Goal: Task Accomplishment & Management: Manage account settings

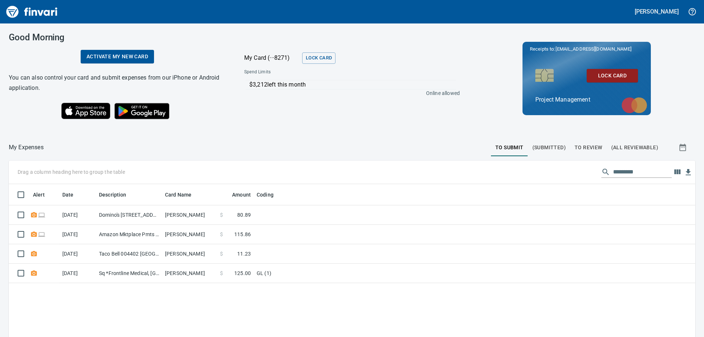
scroll to position [251, 675]
click at [590, 148] on span "To Review" at bounding box center [588, 147] width 28 height 9
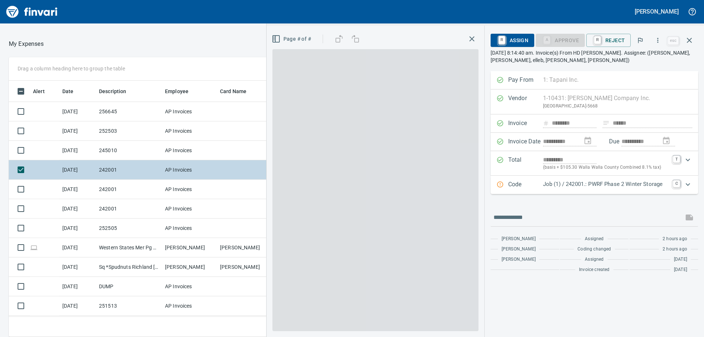
scroll to position [251, 486]
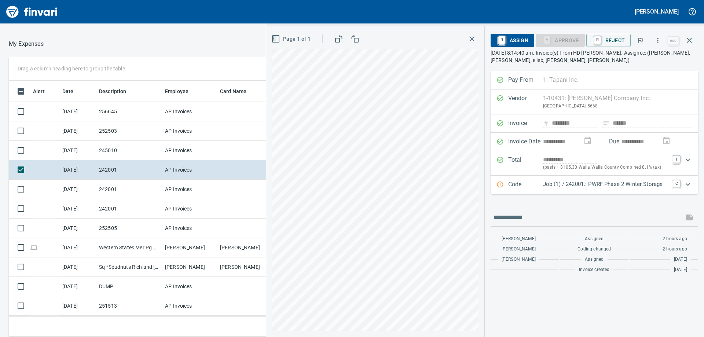
click at [689, 184] on icon "Expand" at bounding box center [687, 184] width 9 height 9
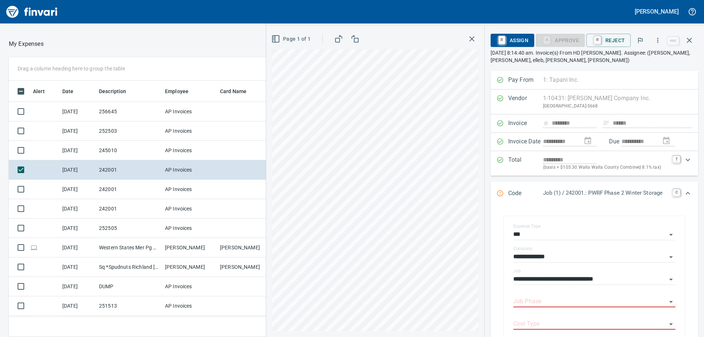
click at [558, 302] on input "Job Phase" at bounding box center [589, 301] width 153 height 10
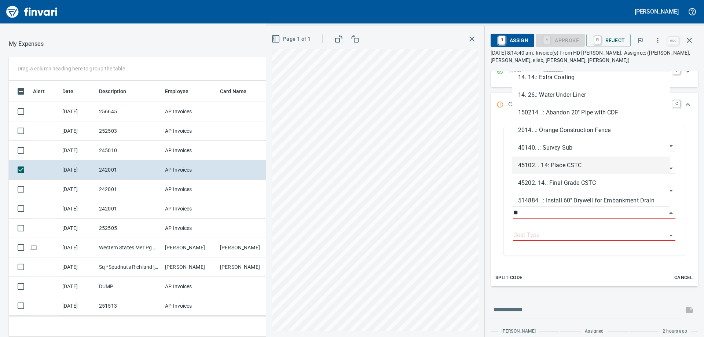
scroll to position [550, 0]
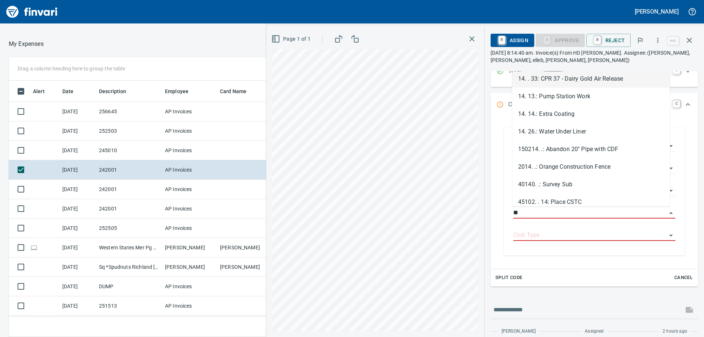
click at [549, 80] on li "14. . 33: CPR 37 - Dairy Gold Air Release" at bounding box center [591, 79] width 158 height 18
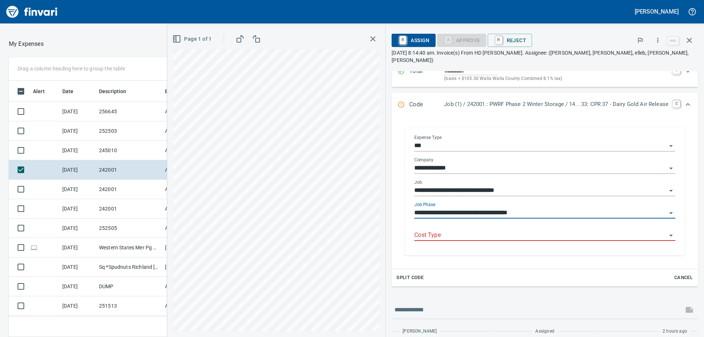
type input "**********"
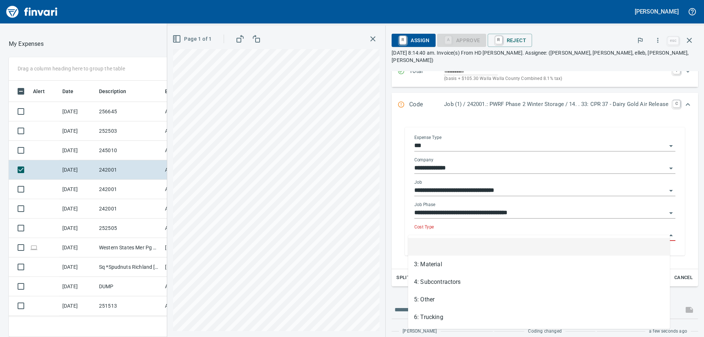
click at [478, 230] on input "Cost Type" at bounding box center [540, 235] width 252 height 10
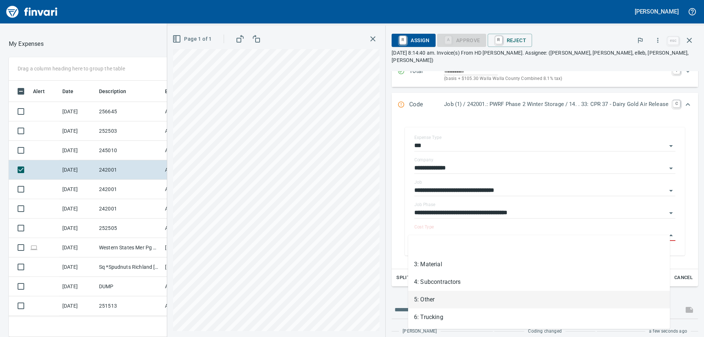
click at [451, 300] on li "5: Other" at bounding box center [539, 300] width 262 height 18
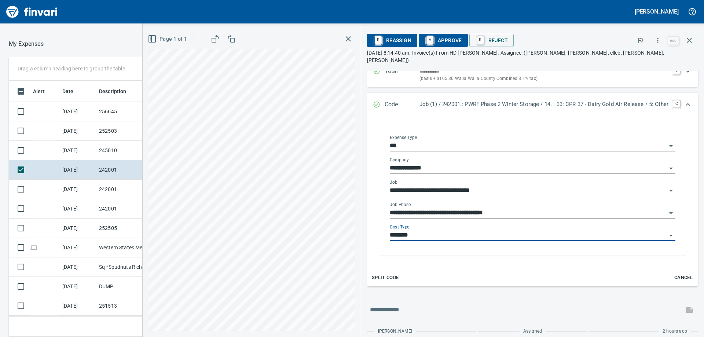
type input "********"
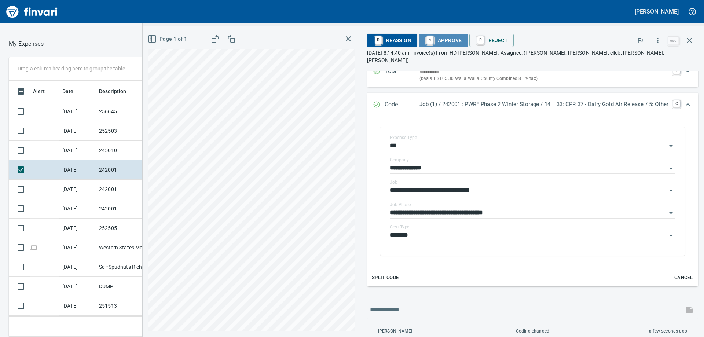
click at [445, 38] on span "A Approve" at bounding box center [442, 40] width 37 height 12
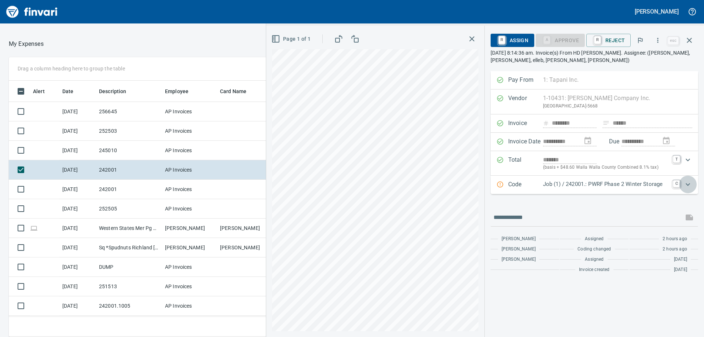
click at [685, 182] on icon "Expand" at bounding box center [687, 184] width 9 height 9
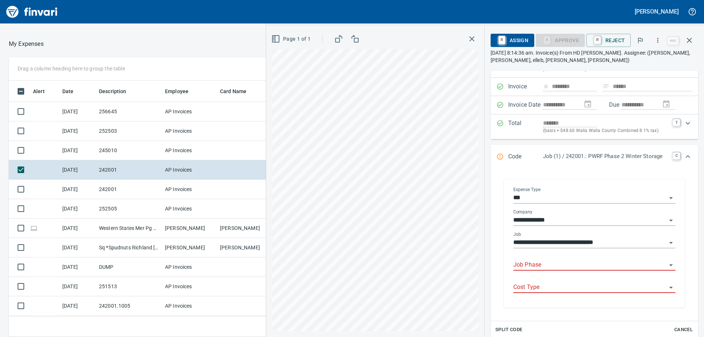
scroll to position [73, 0]
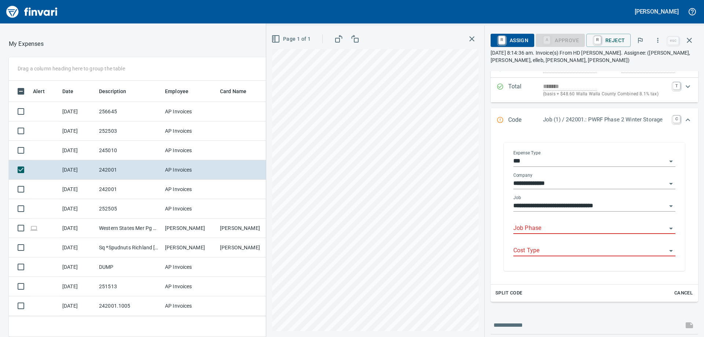
click at [529, 259] on div "Cost Type" at bounding box center [594, 251] width 162 height 22
click at [527, 226] on input "Job Phase" at bounding box center [589, 228] width 153 height 10
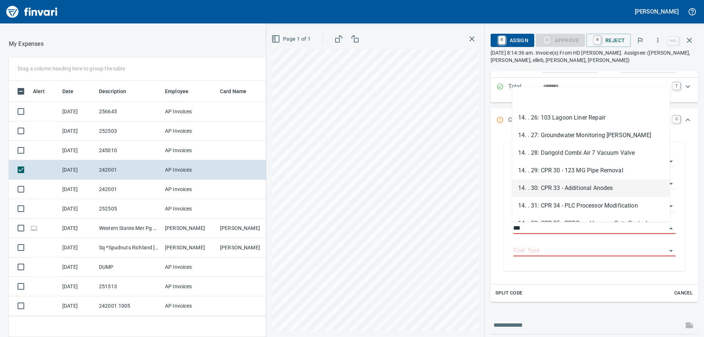
scroll to position [440, 0]
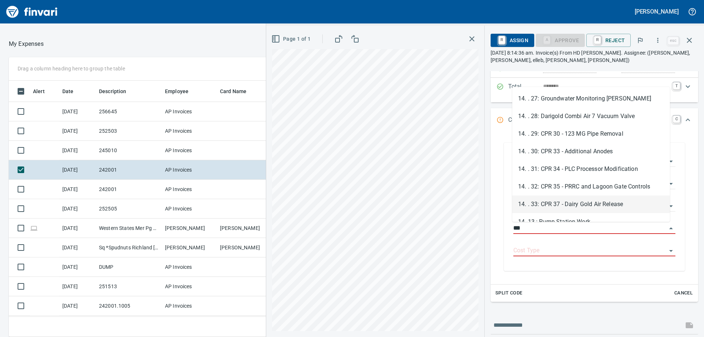
click at [589, 208] on li "14. . 33: CPR 37 - Dairy Gold Air Release" at bounding box center [591, 204] width 158 height 18
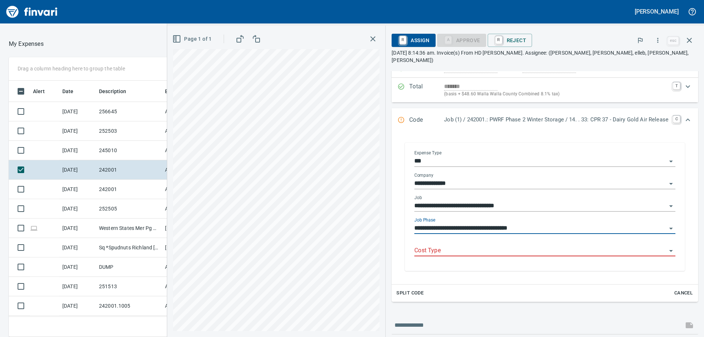
type input "**********"
click at [433, 245] on input "Cost Type" at bounding box center [540, 250] width 252 height 10
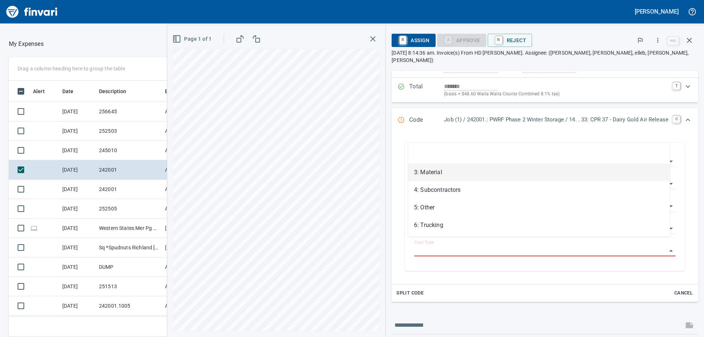
click at [427, 170] on li "3: Material" at bounding box center [539, 172] width 262 height 18
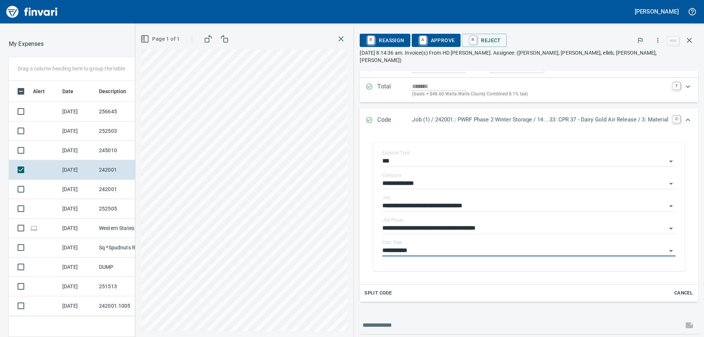
type input "**********"
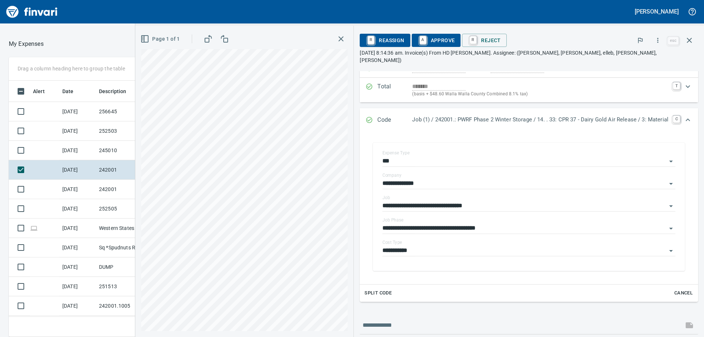
click at [405, 40] on div "R Reassign A Approve R Reject" at bounding box center [512, 40] width 306 height 16
click at [425, 41] on span "A Approve" at bounding box center [435, 40] width 37 height 12
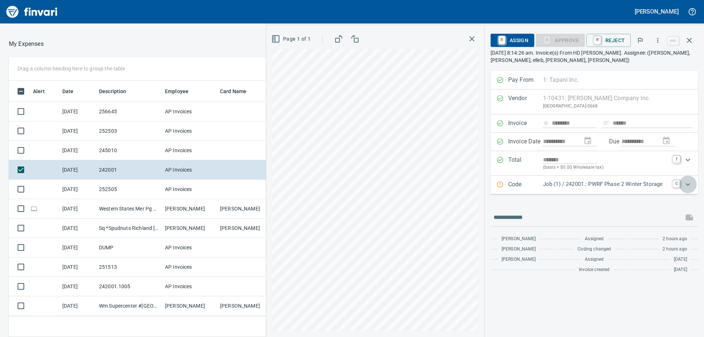
click at [688, 184] on icon "Expand" at bounding box center [687, 184] width 4 height 3
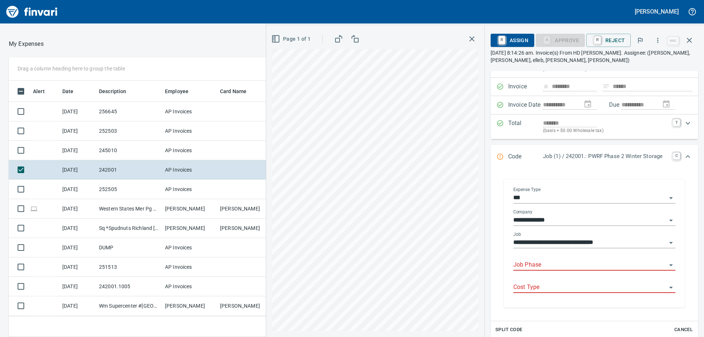
scroll to position [73, 0]
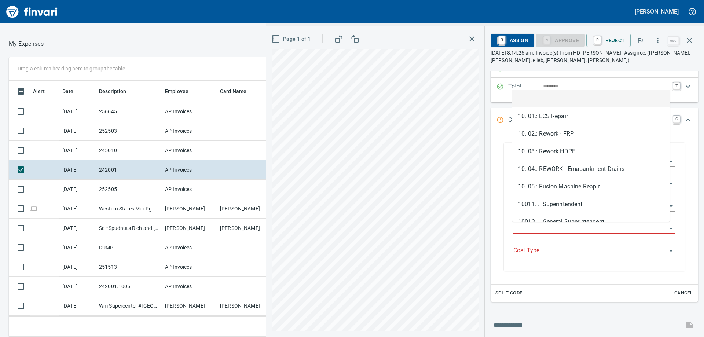
click at [539, 231] on input "Job Phase" at bounding box center [589, 228] width 153 height 10
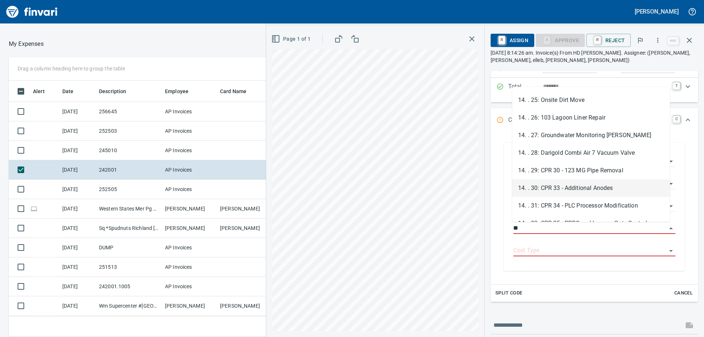
scroll to position [440, 0]
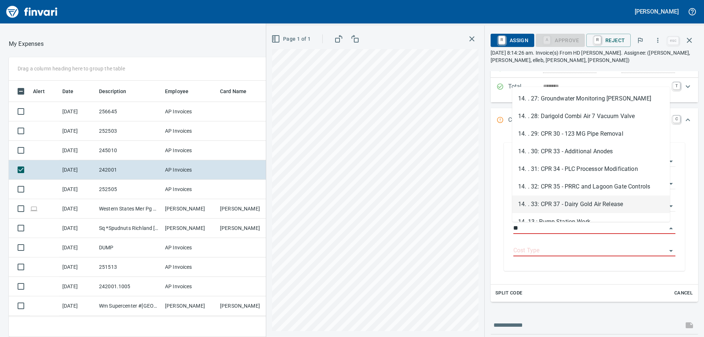
click at [562, 200] on li "14. . 33: CPR 37 - Dairy Gold Air Release" at bounding box center [591, 204] width 158 height 18
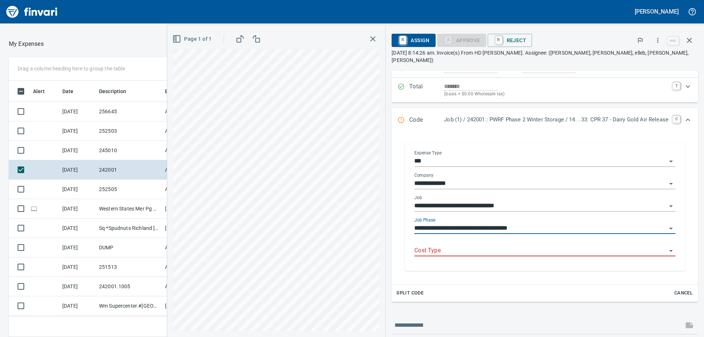
type input "**********"
click at [443, 245] on input "Cost Type" at bounding box center [540, 250] width 252 height 10
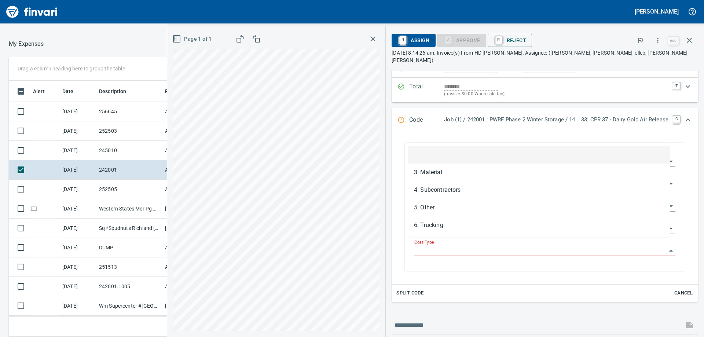
scroll to position [251, 486]
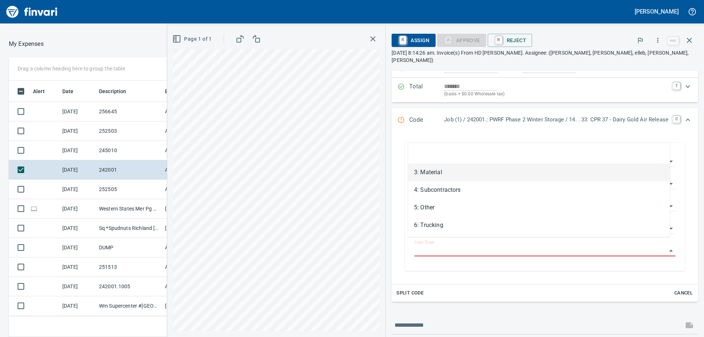
click at [436, 169] on li "3: Material" at bounding box center [539, 172] width 262 height 18
type input "**********"
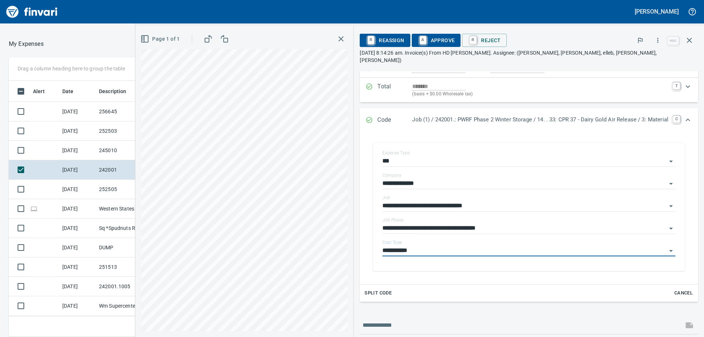
click at [429, 42] on span "A Approve" at bounding box center [435, 40] width 37 height 12
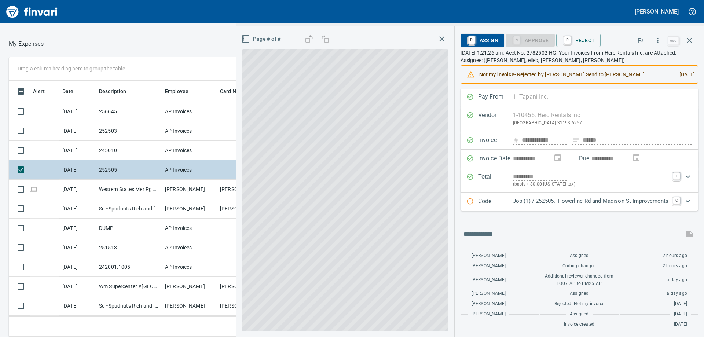
scroll to position [1, 0]
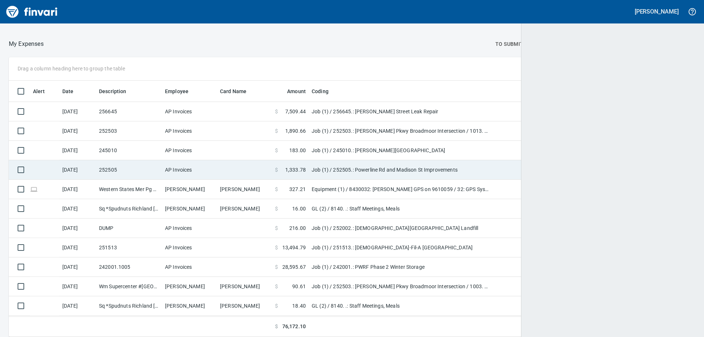
scroll to position [251, 669]
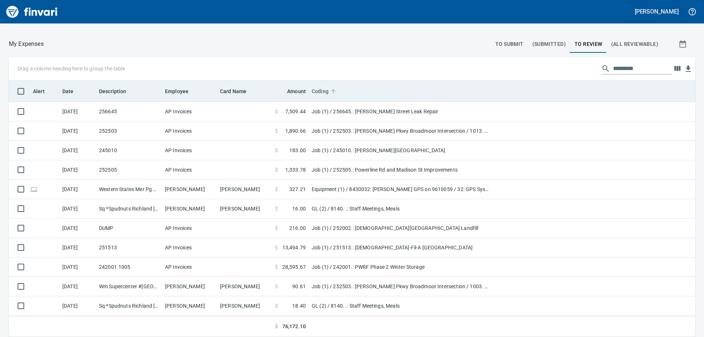
click at [321, 93] on span "Coding" at bounding box center [319, 91] width 17 height 9
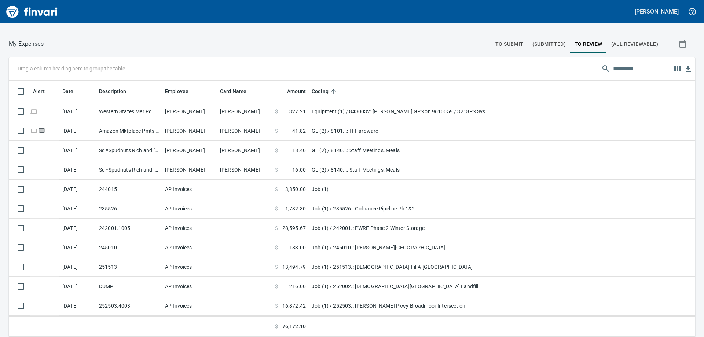
scroll to position [76, 0]
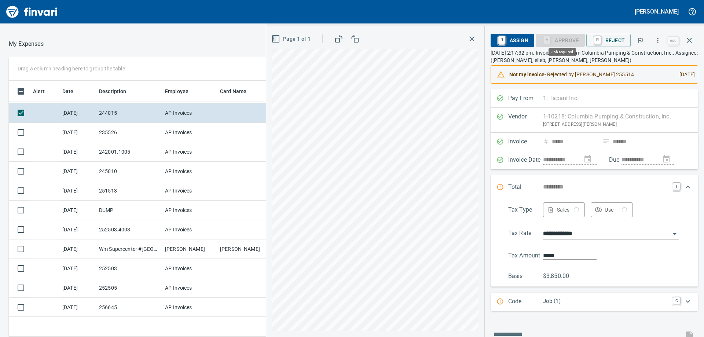
scroll to position [251, 486]
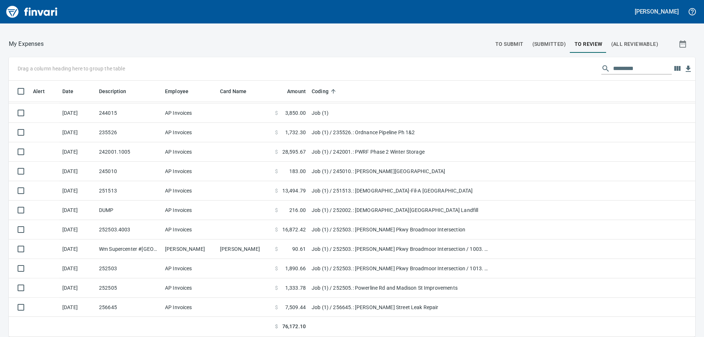
scroll to position [251, 669]
